Goal: Transaction & Acquisition: Purchase product/service

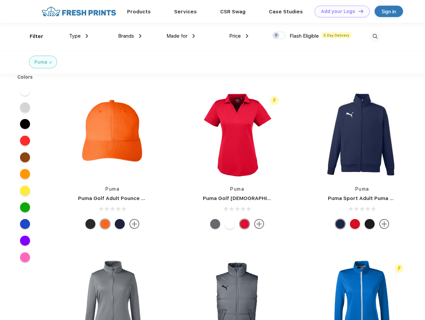
click at [340, 11] on link "Add your Logo Design Tool" at bounding box center [342, 12] width 55 height 12
click at [0, 0] on div "Design Tool" at bounding box center [0, 0] width 0 height 0
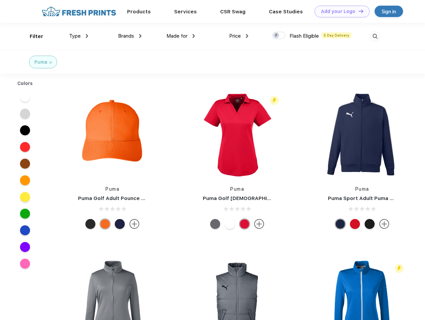
click at [358, 11] on link "Add your Logo Design Tool" at bounding box center [342, 12] width 55 height 12
click at [32, 36] on div "Filter" at bounding box center [37, 37] width 14 height 8
click at [79, 36] on span "Type" at bounding box center [75, 36] width 12 height 6
click at [130, 36] on span "Brands" at bounding box center [126, 36] width 16 height 6
click at [181, 36] on span "Made for" at bounding box center [177, 36] width 21 height 6
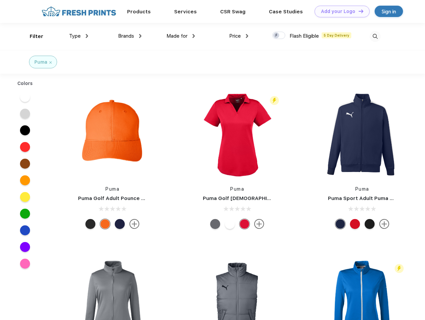
click at [239, 36] on span "Price" at bounding box center [235, 36] width 12 height 6
click at [279, 36] on div at bounding box center [278, 35] width 13 height 7
click at [277, 36] on input "checkbox" at bounding box center [274, 33] width 4 height 4
click at [375, 36] on img at bounding box center [375, 36] width 11 height 11
